Goal: Transaction & Acquisition: Book appointment/travel/reservation

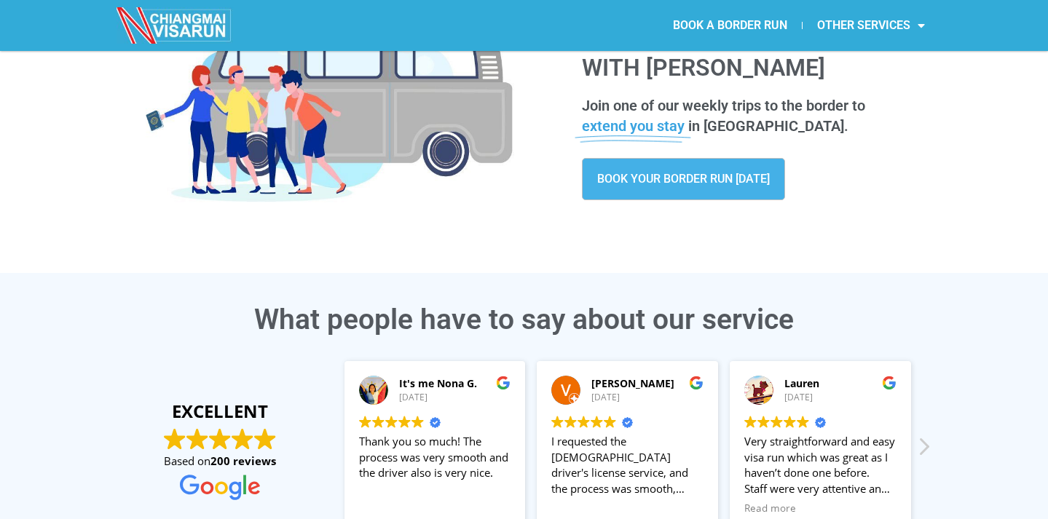
scroll to position [151, 0]
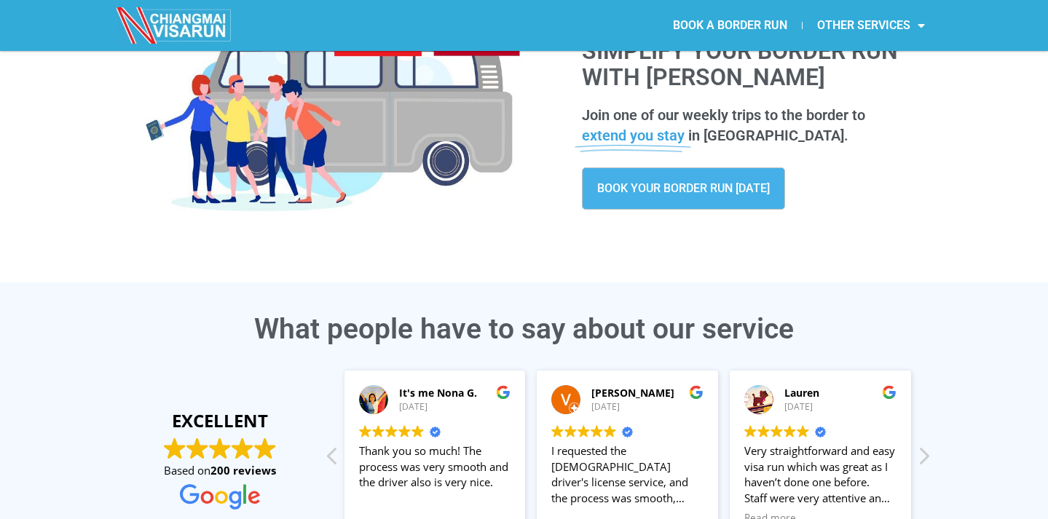
click at [700, 179] on link "BOOK YOUR BORDER RUN TODAY" at bounding box center [683, 188] width 203 height 42
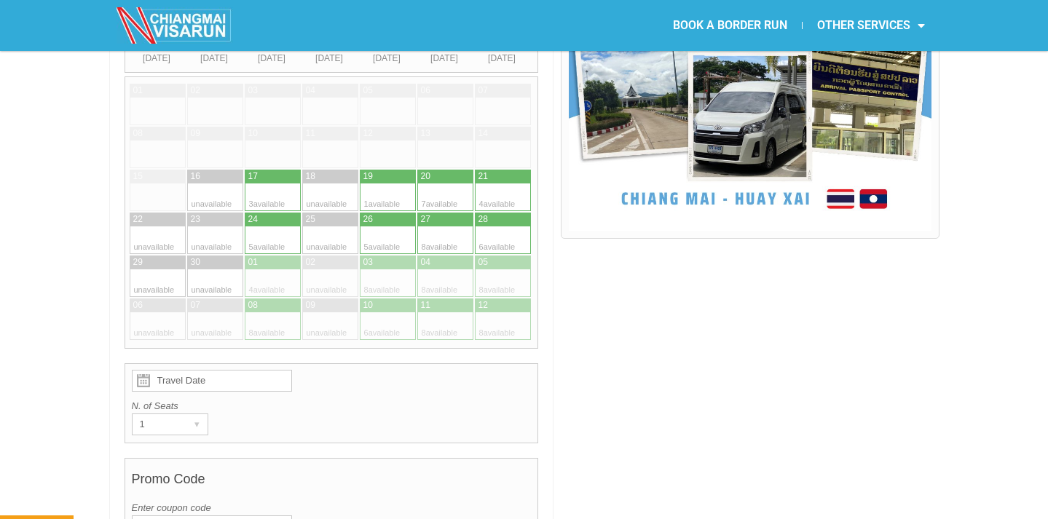
scroll to position [475, 0]
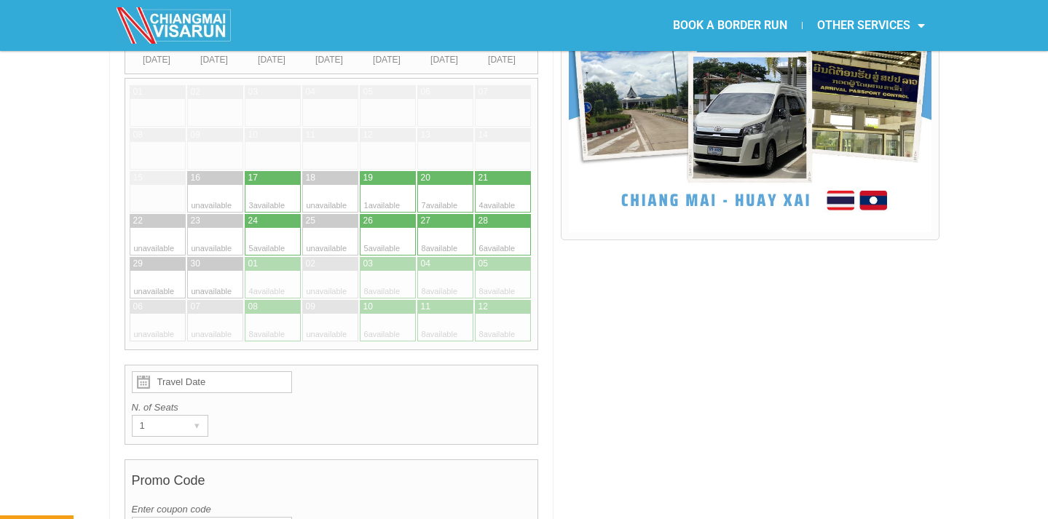
click at [230, 371] on input "Travel Date" at bounding box center [212, 382] width 160 height 22
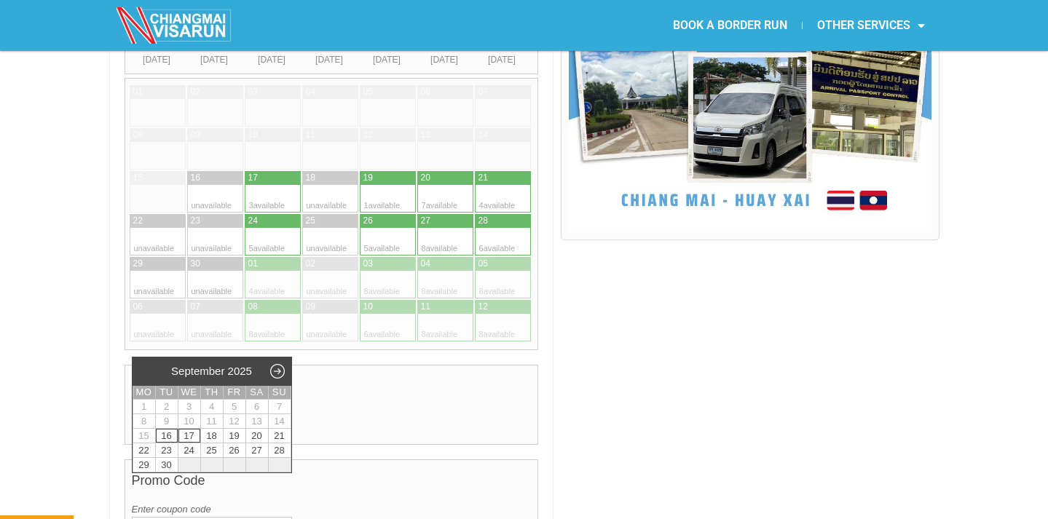
click at [194, 435] on link "17" at bounding box center [189, 436] width 22 height 14
type input "17 September 2025"
radio input "true"
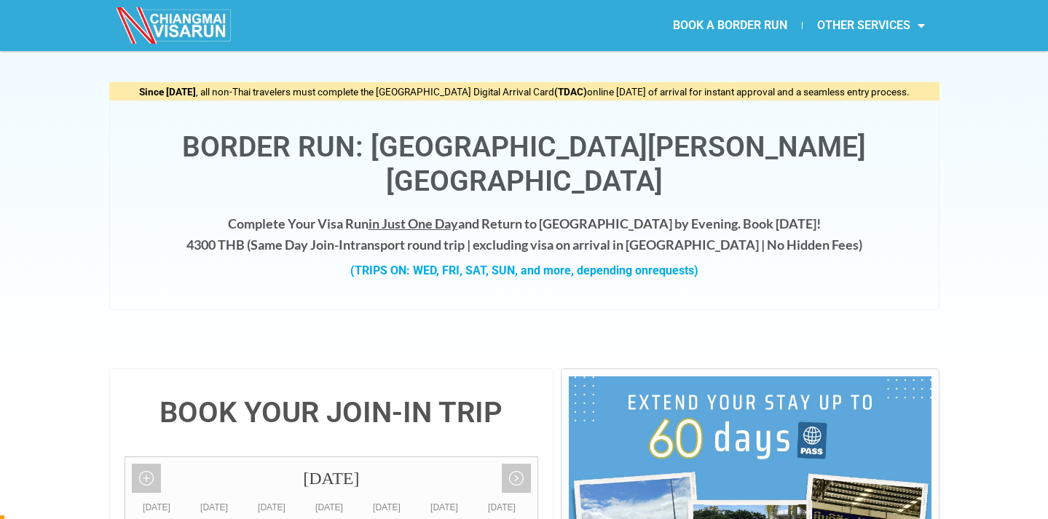
scroll to position [28, 0]
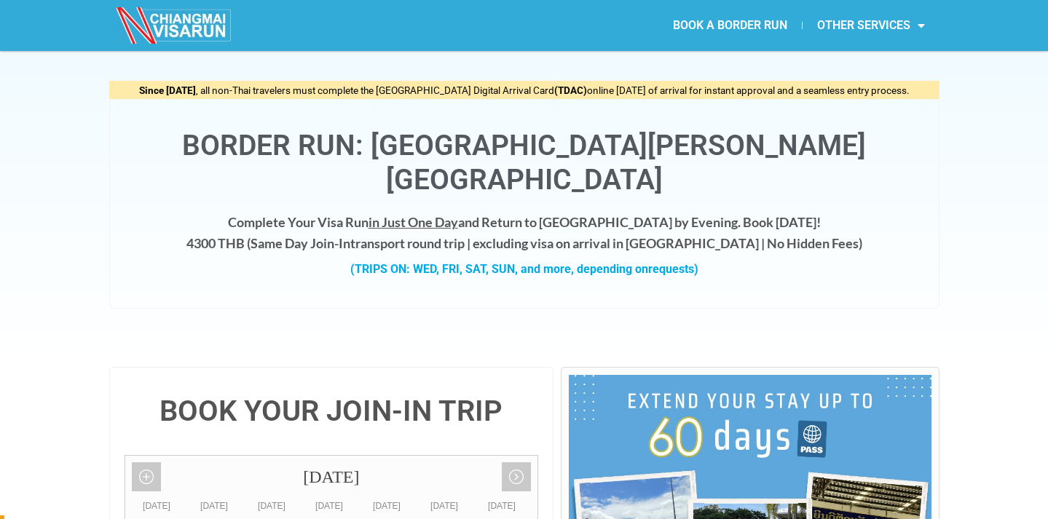
click at [725, 20] on link "BOOK A BORDER RUN" at bounding box center [729, 25] width 143 height 33
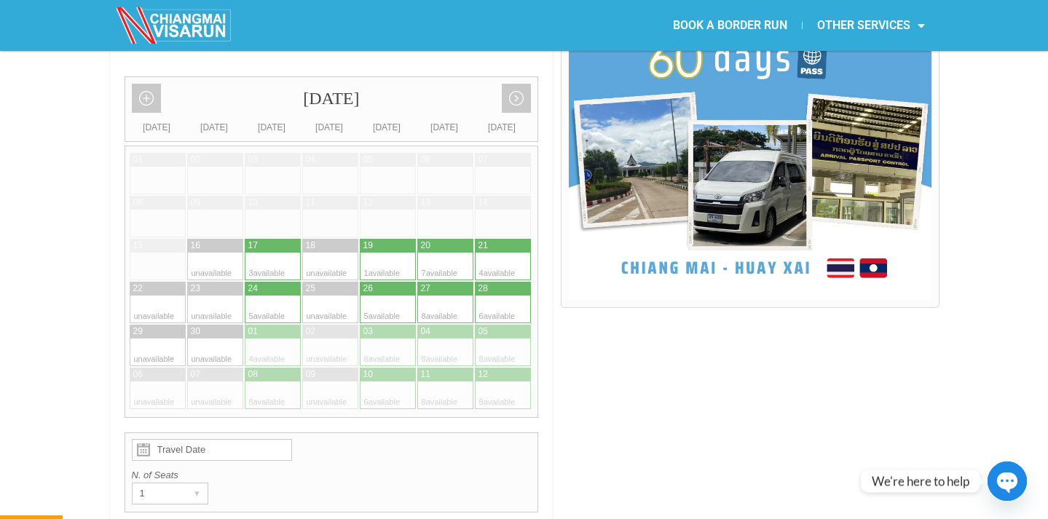
scroll to position [406, 0]
